Goal: Task Accomplishment & Management: Manage account settings

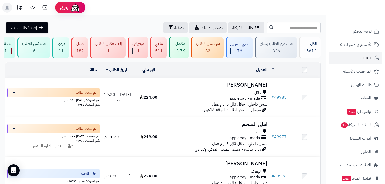
click at [379, 62] on link "الطلبات" at bounding box center [355, 58] width 53 height 12
click at [249, 50] on div "76" at bounding box center [240, 51] width 18 height 6
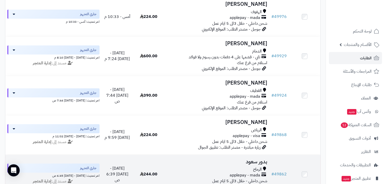
scroll to position [61, 0]
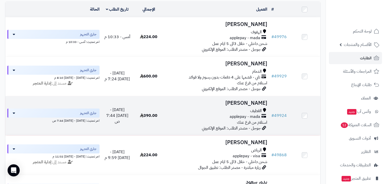
click at [250, 112] on div "القطيف" at bounding box center [217, 111] width 101 height 6
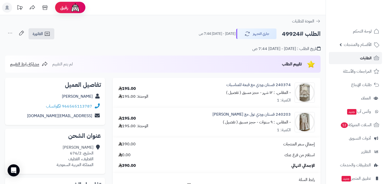
click at [365, 61] on span "الطلبات" at bounding box center [366, 58] width 12 height 7
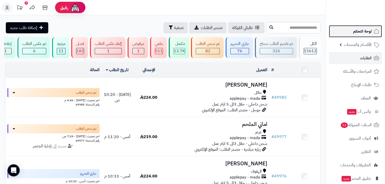
click at [365, 33] on span "لوحة التحكم" at bounding box center [363, 31] width 18 height 7
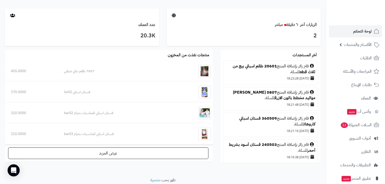
scroll to position [289, 0]
